Goal: Information Seeking & Learning: Find specific fact

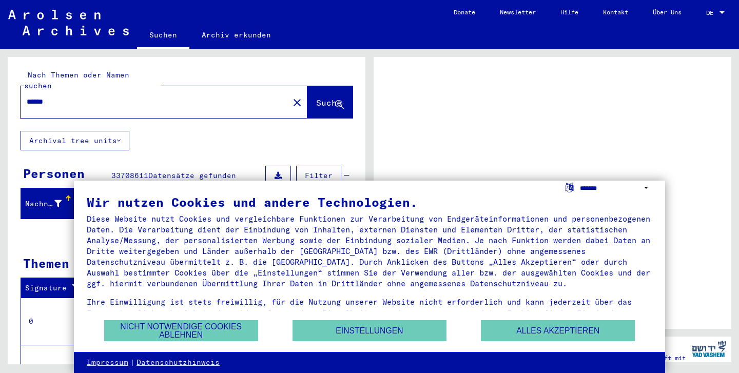
click at [589, 185] on select "**********" at bounding box center [616, 188] width 72 height 15
select select "*****"
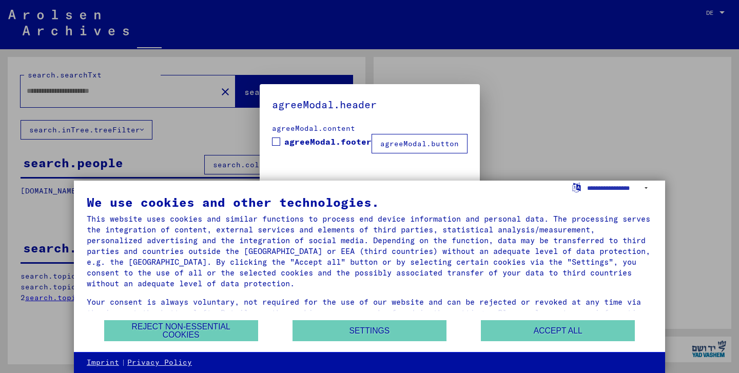
type input "******"
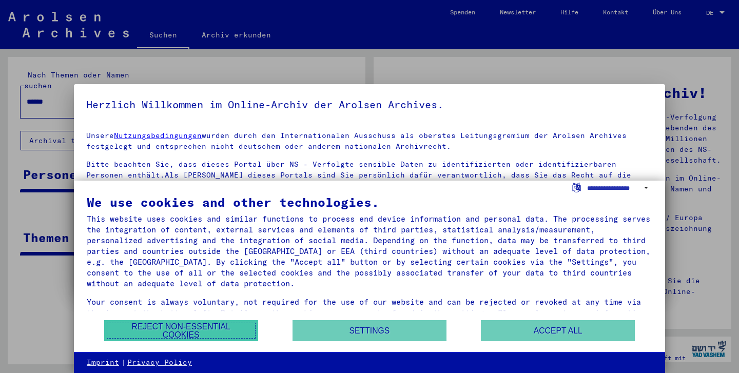
click at [222, 337] on button "Reject non-essential cookies" at bounding box center [181, 330] width 154 height 21
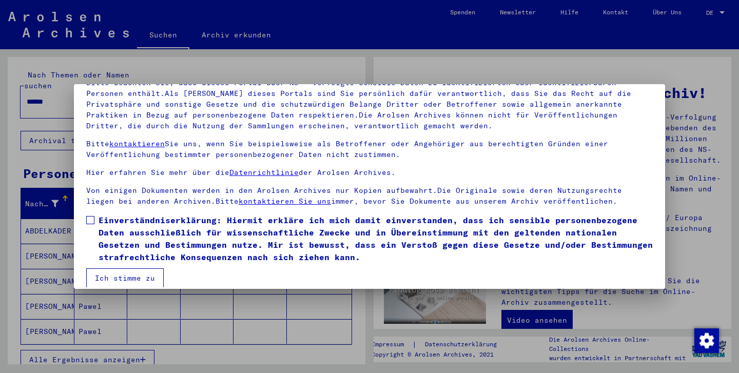
scroll to position [89, 0]
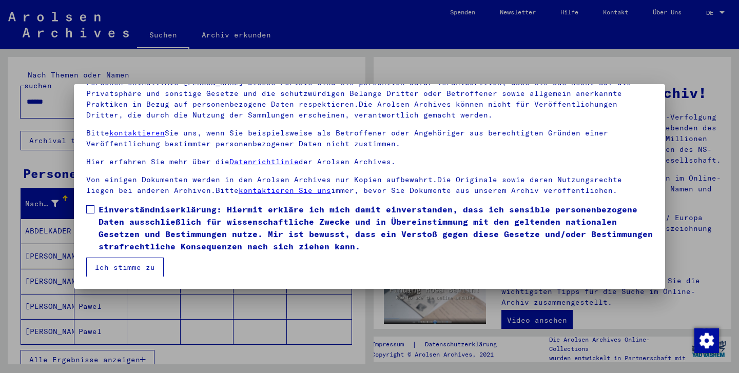
click at [88, 207] on span at bounding box center [90, 209] width 8 height 8
click at [108, 264] on button "Ich stimme zu" at bounding box center [125, 268] width 78 height 20
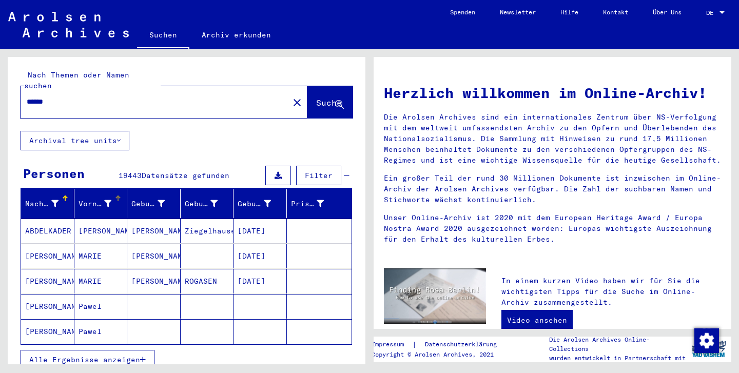
click at [101, 199] on div "Vorname" at bounding box center [103, 204] width 49 height 16
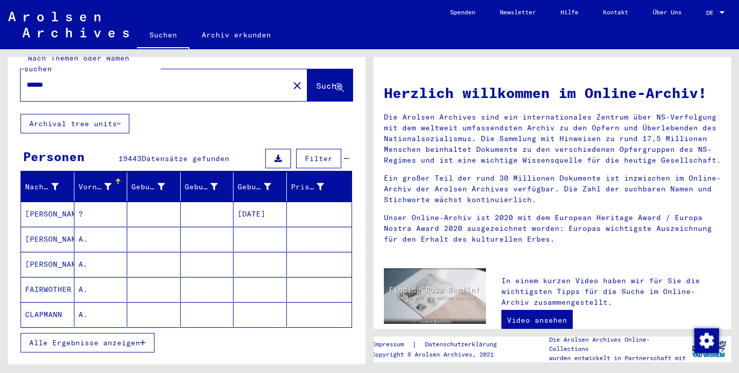
scroll to position [0, 0]
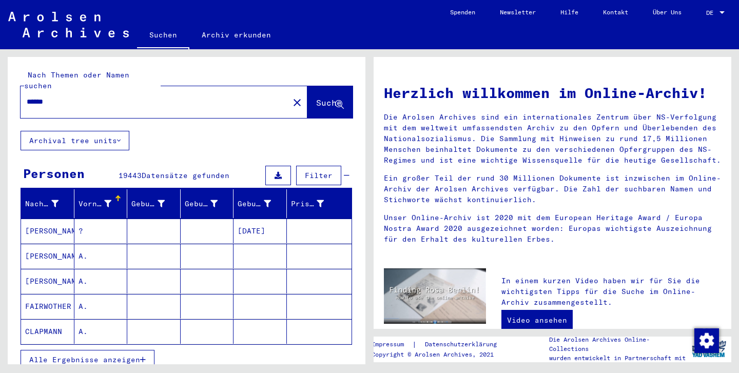
click at [84, 132] on button "Archival tree units" at bounding box center [75, 141] width 109 height 20
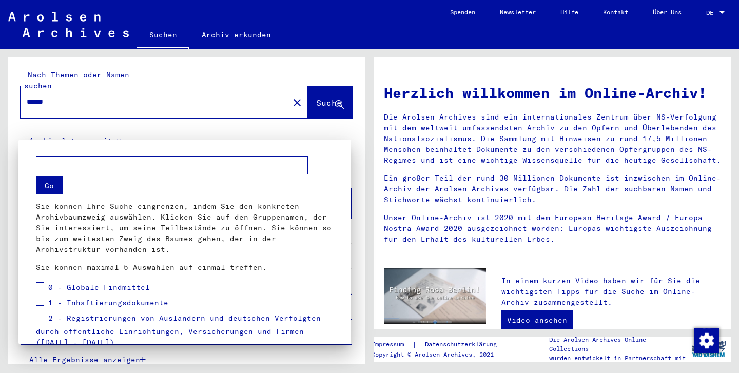
click at [223, 116] on div at bounding box center [369, 186] width 739 height 373
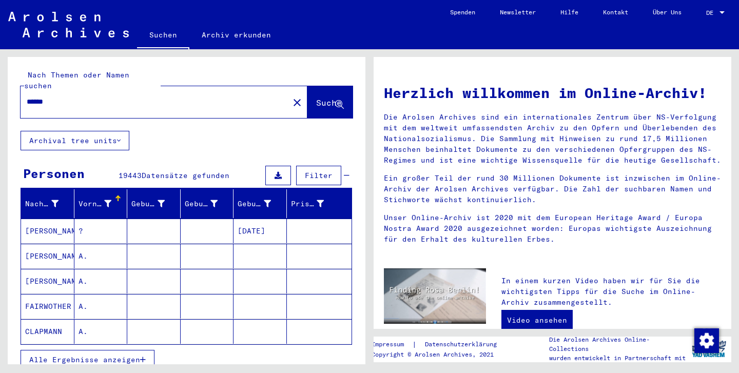
click at [313, 171] on span "Filter" at bounding box center [319, 175] width 28 height 9
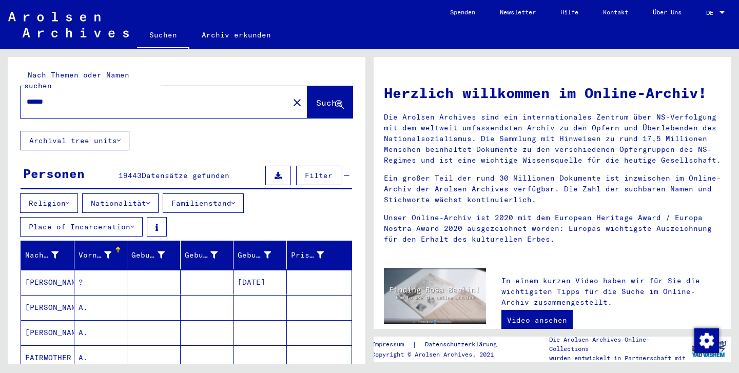
click at [147, 194] on button "Nationalität" at bounding box center [120, 204] width 76 height 20
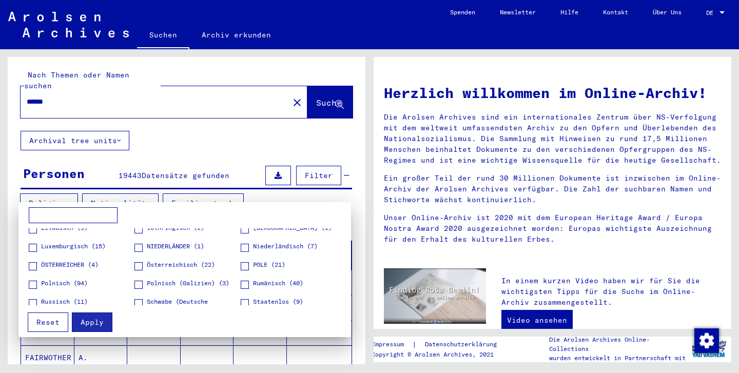
scroll to position [153, 0]
click at [242, 267] on span at bounding box center [245, 266] width 8 height 8
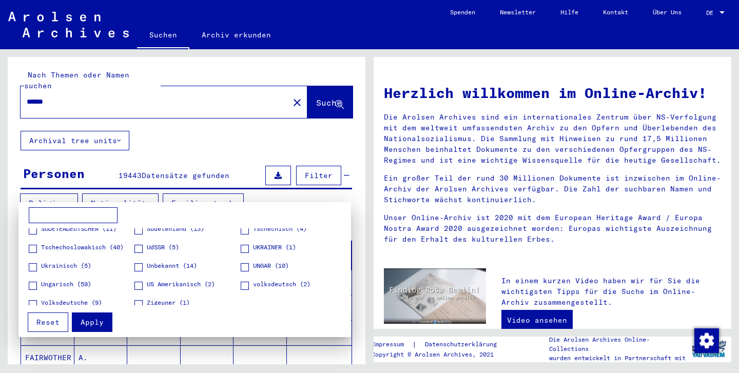
scroll to position [255, 0]
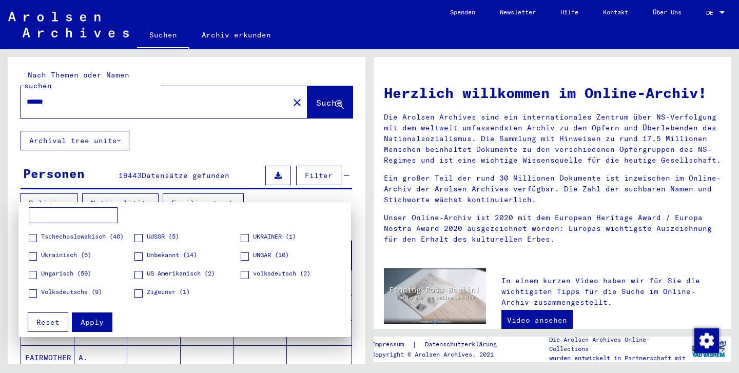
click at [86, 319] on span "Apply" at bounding box center [92, 322] width 23 height 9
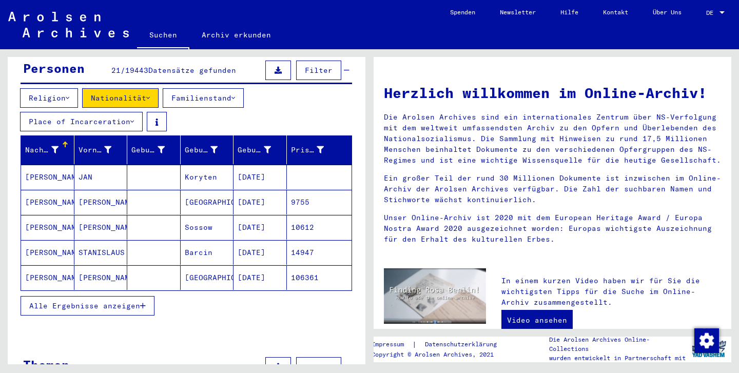
scroll to position [108, 0]
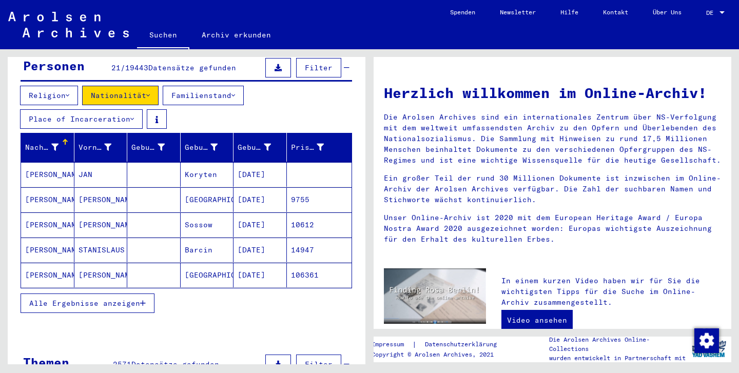
click at [90, 299] on span "Alle Ergebnisse anzeigen" at bounding box center [84, 303] width 111 height 9
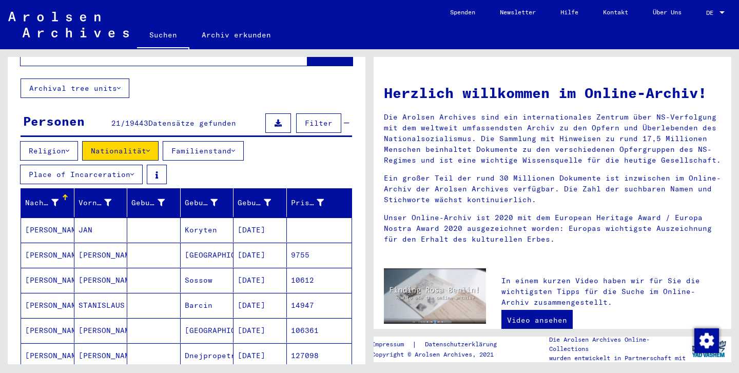
scroll to position [0, 0]
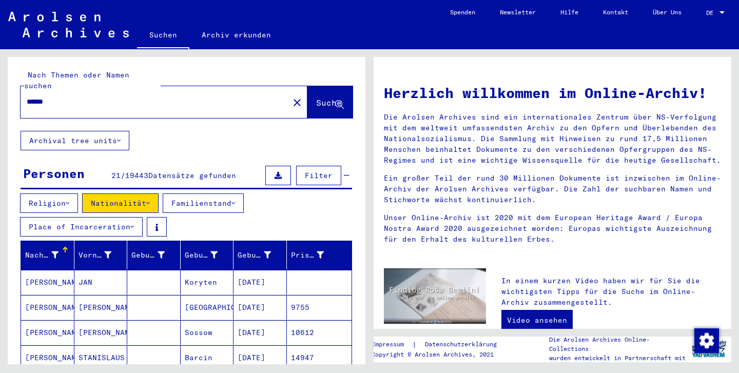
click at [160, 100] on div "******" at bounding box center [149, 101] width 256 height 23
click at [244, 196] on button "Familienstand" at bounding box center [203, 204] width 81 height 20
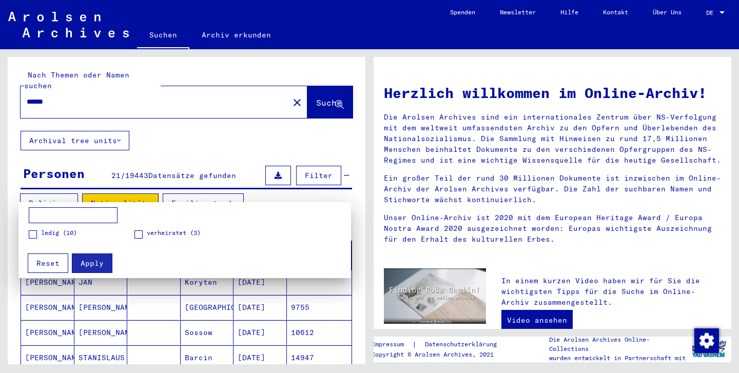
click at [245, 196] on div at bounding box center [369, 186] width 739 height 373
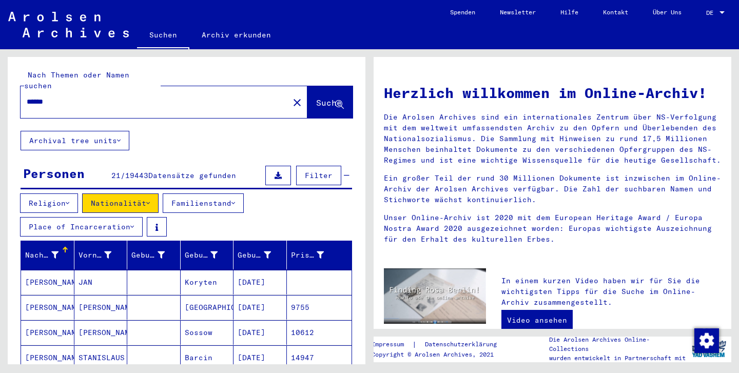
click at [326, 171] on button "Filter" at bounding box center [318, 176] width 45 height 20
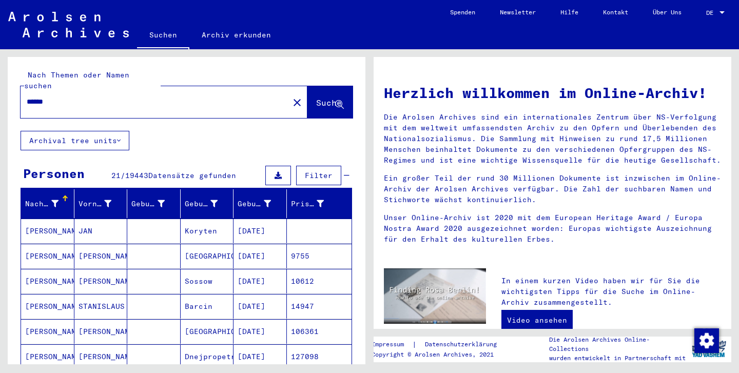
click at [326, 171] on button "Filter" at bounding box center [318, 176] width 45 height 20
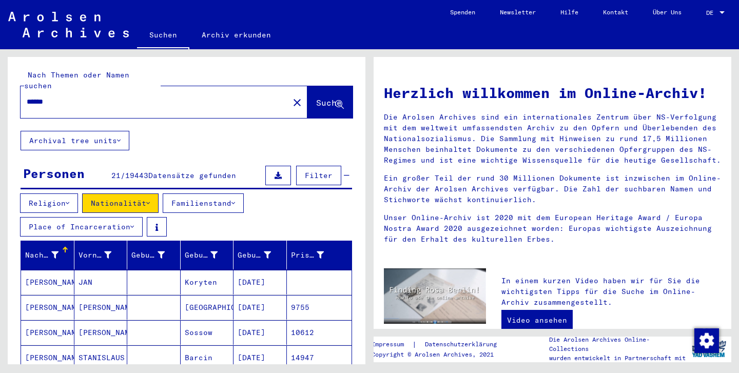
click at [326, 171] on button "Filter" at bounding box center [318, 176] width 45 height 20
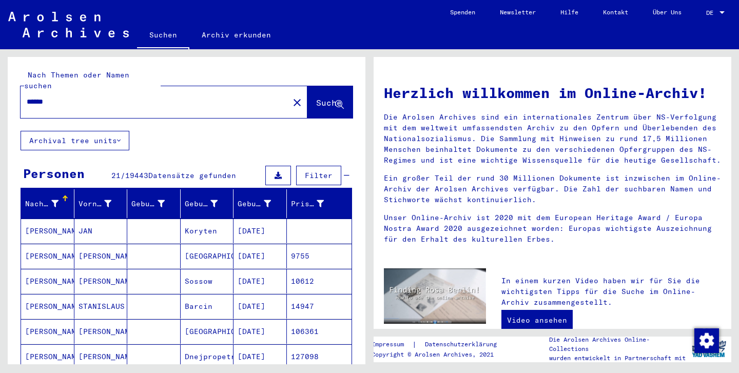
click at [714, 9] on span "DE" at bounding box center [711, 12] width 11 height 7
click at [722, 12] on span "English" at bounding box center [705, 18] width 42 height 18
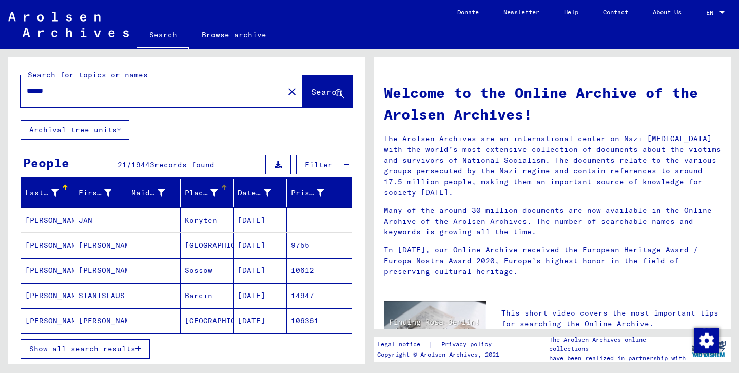
click at [207, 189] on div "Place of Birth" at bounding box center [201, 193] width 33 height 11
click at [137, 162] on span "19443" at bounding box center [142, 164] width 23 height 9
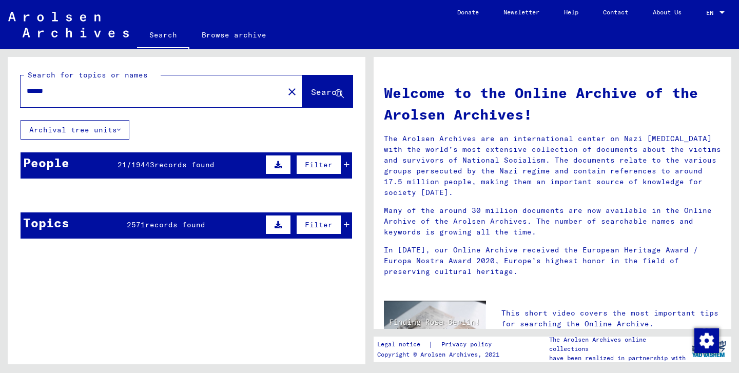
click at [144, 224] on mat-cell at bounding box center [153, 220] width 53 height 25
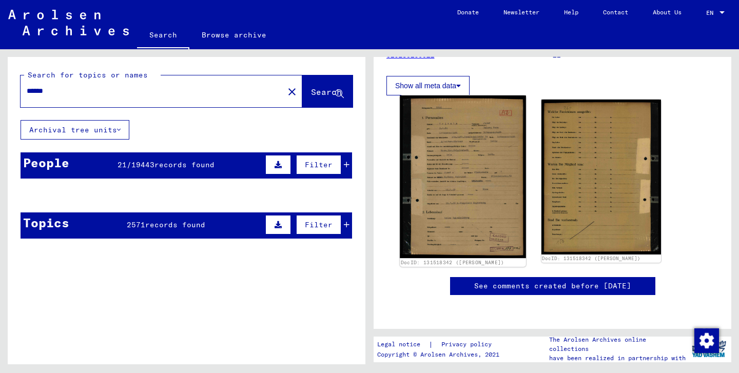
scroll to position [286, 0]
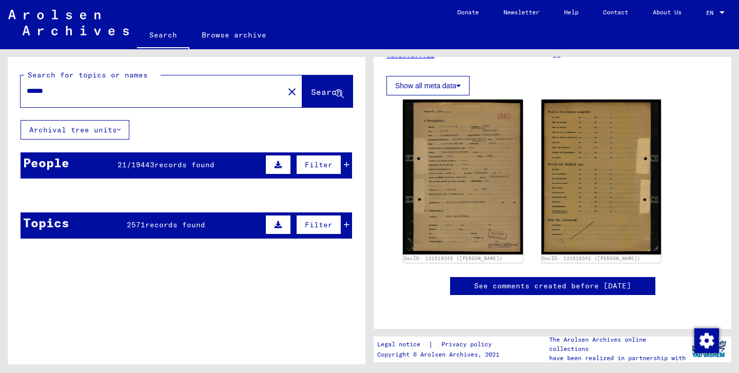
click at [81, 136] on button "Archival tree units" at bounding box center [75, 130] width 109 height 20
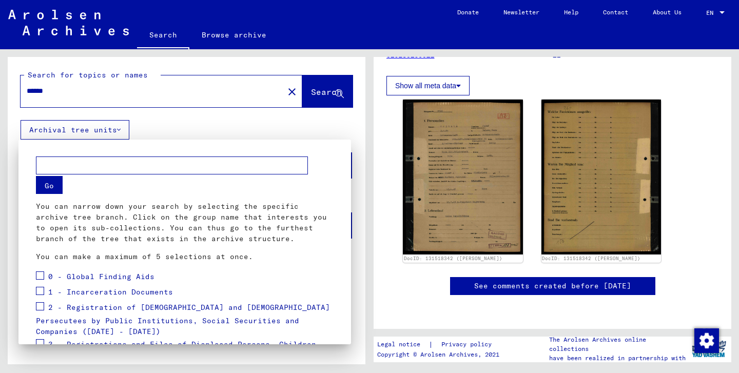
click at [96, 136] on div at bounding box center [369, 186] width 739 height 373
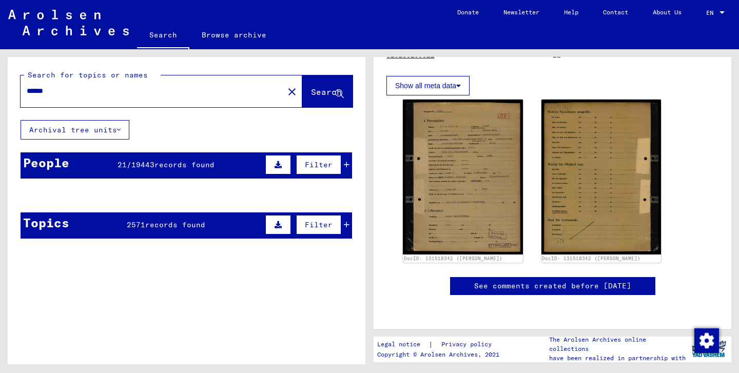
click at [97, 155] on div "People 21 / 19443 records found Filter" at bounding box center [187, 165] width 332 height 26
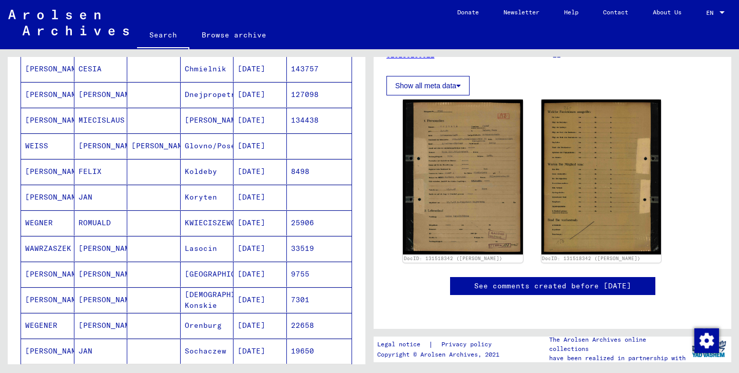
scroll to position [207, 0]
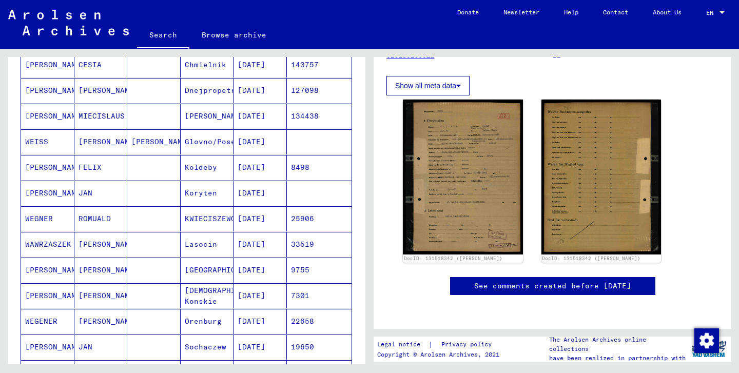
click at [117, 199] on mat-cell "JAN" at bounding box center [100, 193] width 53 height 25
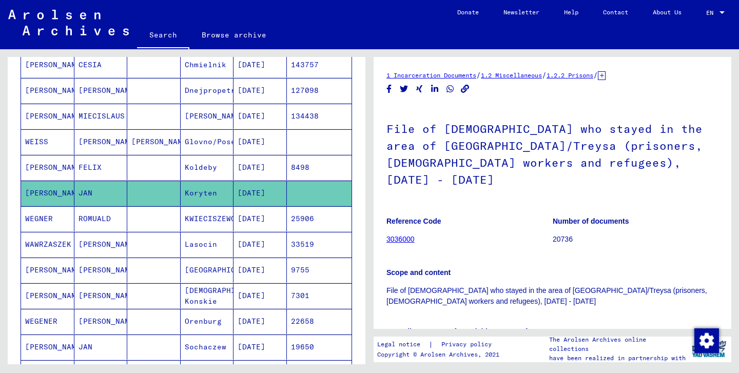
click at [117, 199] on mat-cell "JAN" at bounding box center [100, 193] width 53 height 25
